Goal: Information Seeking & Learning: Learn about a topic

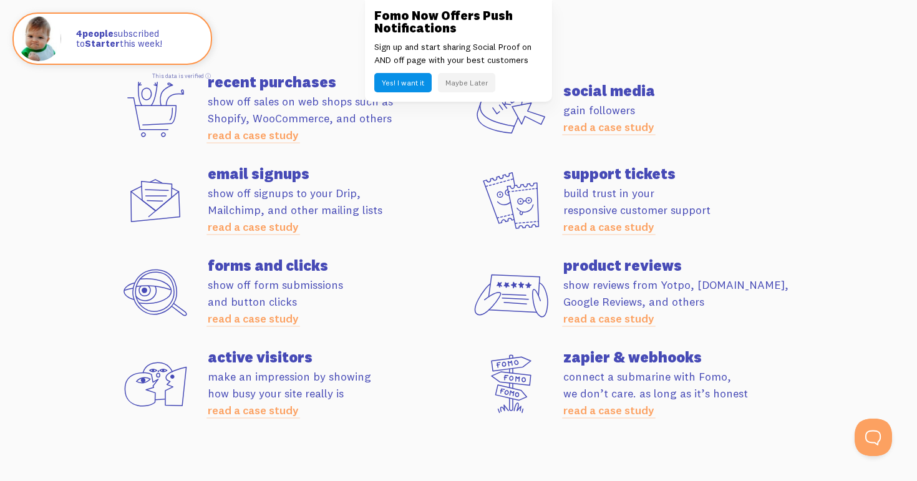
scroll to position [3363, 0]
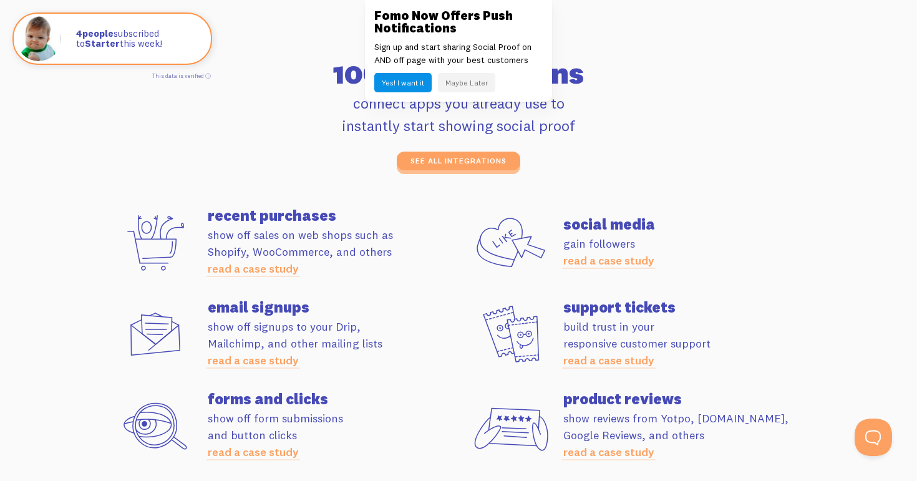
click at [465, 80] on button "Maybe Later" at bounding box center [466, 82] width 57 height 19
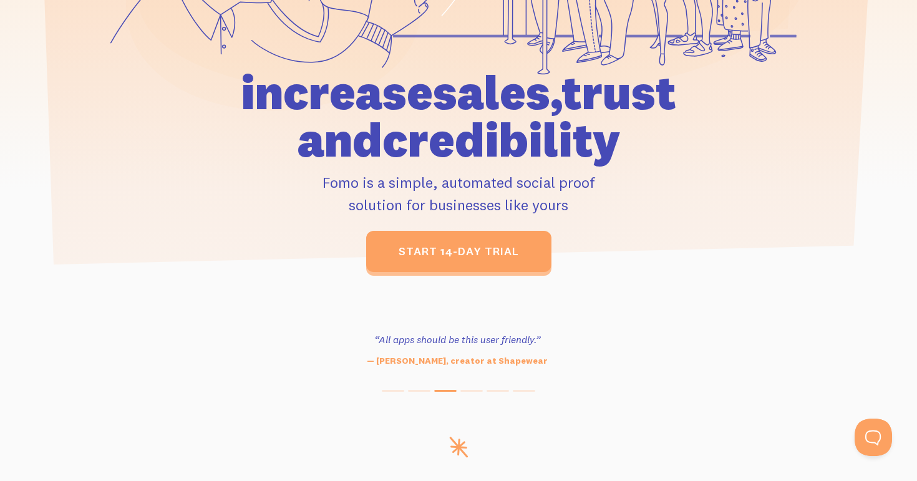
scroll to position [0, 0]
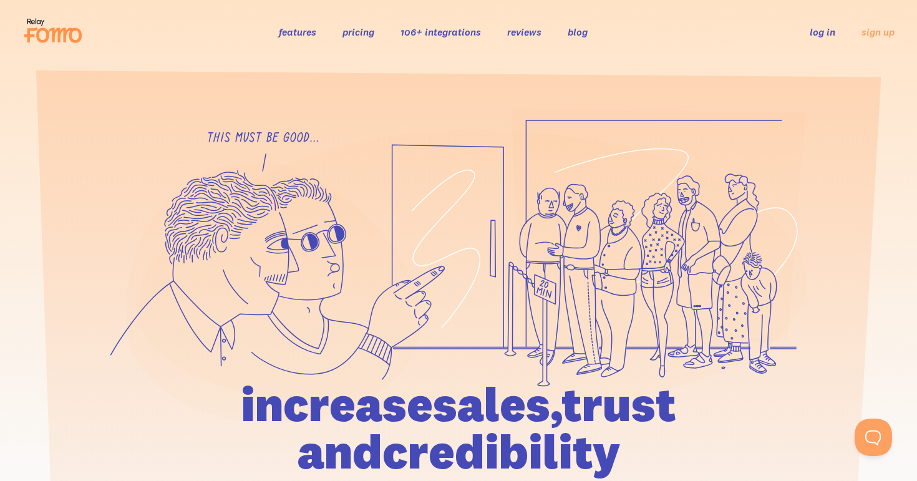
click at [316, 35] on ul "features pricing 106+ integrations reviews blog log in sign up" at bounding box center [439, 31] width 350 height 14
click at [303, 35] on link "features" at bounding box center [297, 32] width 37 height 12
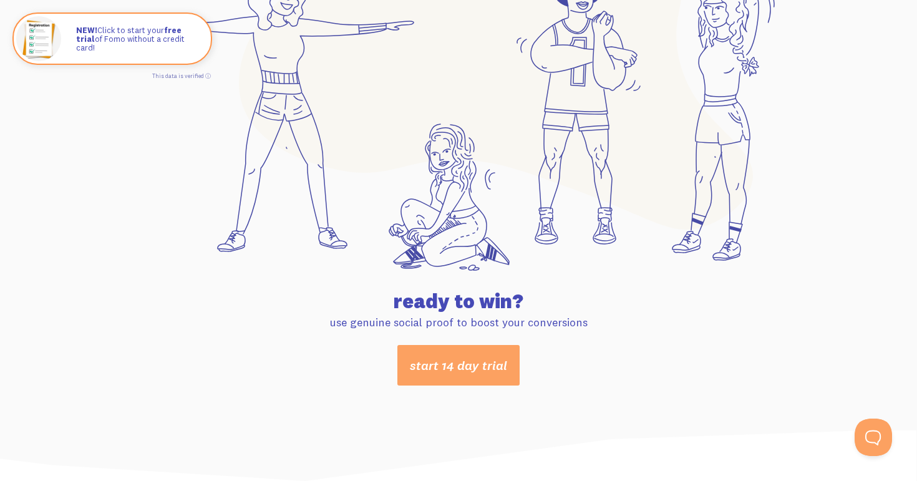
scroll to position [6635, 0]
